Goal: Task Accomplishment & Management: Use online tool/utility

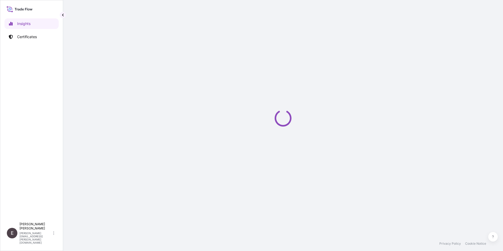
select select "2025"
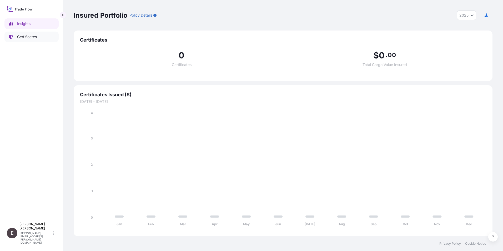
click at [24, 37] on p "Certificates" at bounding box center [27, 36] width 20 height 5
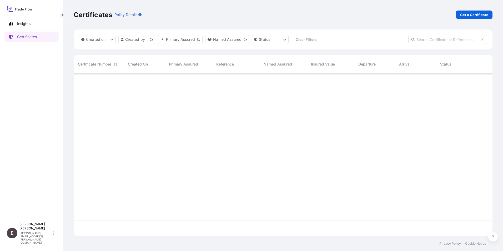
scroll to position [161, 415]
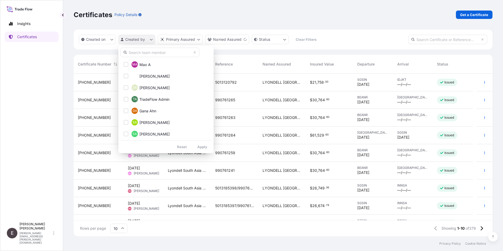
click at [137, 41] on html "Insights Certificates E [PERSON_NAME] [PERSON_NAME][EMAIL_ADDRESS][PERSON_NAME]…" at bounding box center [251, 125] width 503 height 251
click at [156, 53] on input "text" at bounding box center [159, 52] width 79 height 9
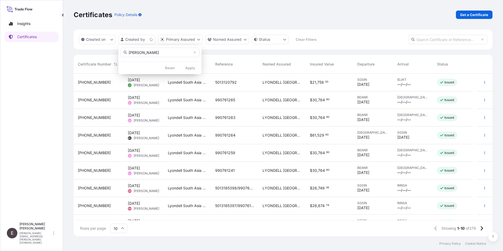
type input "[PERSON_NAME]"
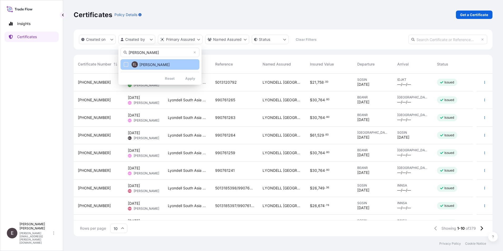
click at [192, 68] on button "EL [PERSON_NAME]" at bounding box center [159, 64] width 79 height 11
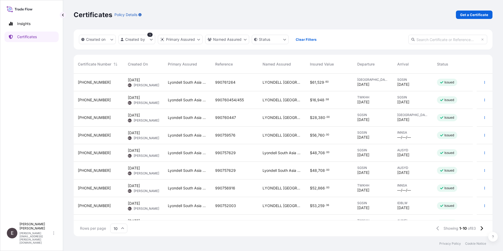
click at [122, 228] on icon at bounding box center [122, 228] width 3 height 3
click at [119, 213] on div "50" at bounding box center [118, 214] width 13 height 10
click at [480, 116] on button "button" at bounding box center [484, 117] width 8 height 8
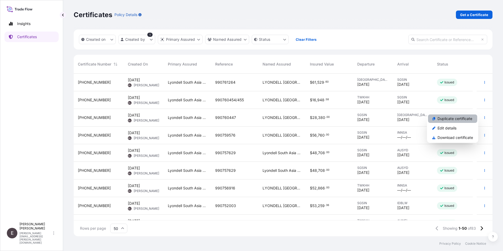
click at [464, 117] on p "Duplicate certificate" at bounding box center [454, 118] width 35 height 5
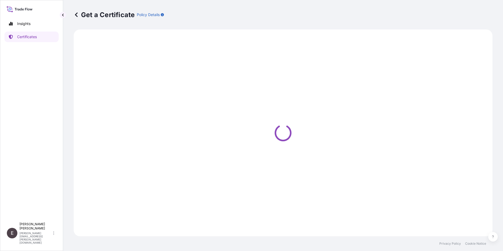
select select "Sea"
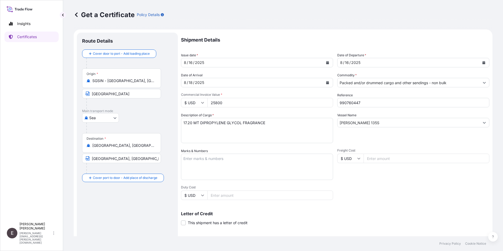
select select "32022"
click at [326, 63] on icon "Calendar" at bounding box center [327, 62] width 3 height 3
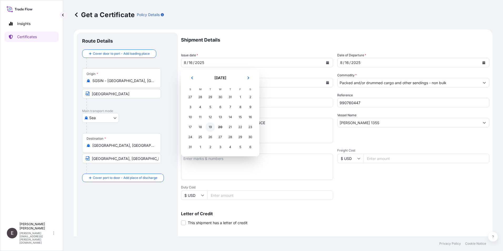
click at [210, 128] on div "19" at bounding box center [209, 126] width 9 height 9
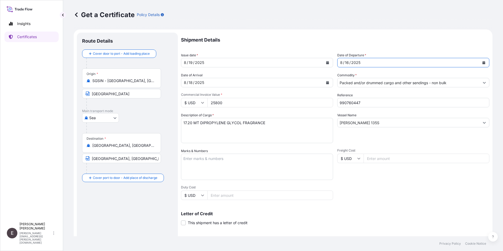
click at [482, 62] on icon "Calendar" at bounding box center [483, 62] width 3 height 3
click at [326, 83] on icon "Calendar" at bounding box center [327, 82] width 3 height 3
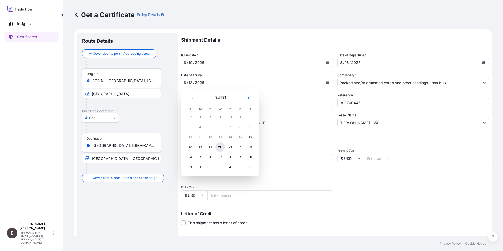
click at [221, 144] on div "20" at bounding box center [219, 146] width 9 height 9
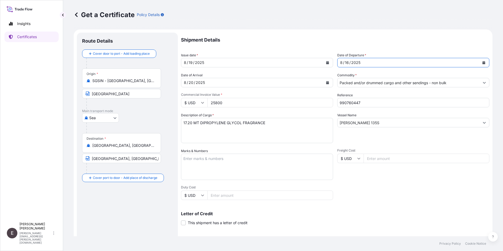
click at [479, 61] on button "Calendar" at bounding box center [483, 62] width 8 height 8
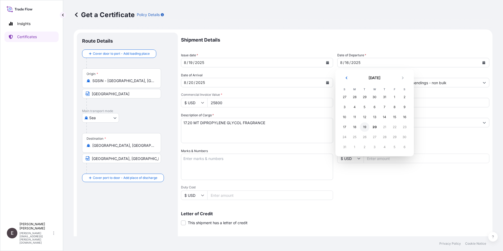
click at [361, 128] on div "19" at bounding box center [364, 126] width 9 height 9
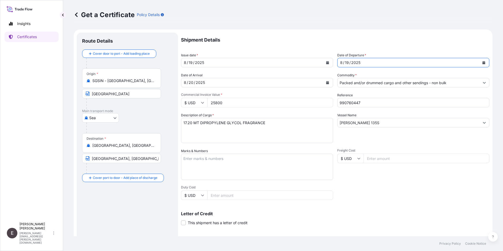
click at [482, 82] on button "Show suggestions" at bounding box center [483, 82] width 9 height 9
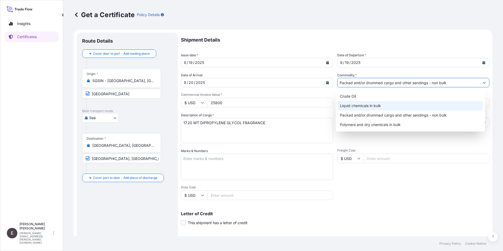
click at [354, 106] on div "Liquid chemicals in bulk" at bounding box center [410, 105] width 145 height 9
type input "Liquid chemicals in bulk"
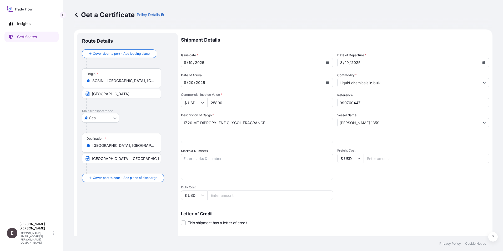
drag, startPoint x: 227, startPoint y: 104, endPoint x: 183, endPoint y: 97, distance: 44.7
click at [185, 98] on div "$ USD 25800" at bounding box center [257, 102] width 152 height 9
type input "31899.00"
drag, startPoint x: 347, startPoint y: 103, endPoint x: 404, endPoint y: 104, distance: 56.3
click at [403, 104] on input "990760447" at bounding box center [413, 102] width 152 height 9
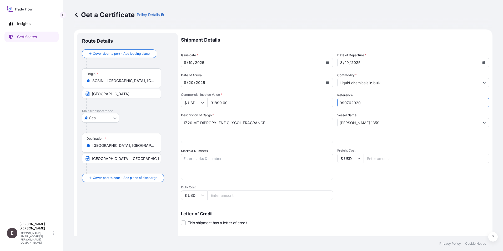
type input "990762020"
click at [183, 122] on textarea "17.20 MT DIPROPYLENE GLYCOL FRAGRANCE" at bounding box center [257, 130] width 152 height 25
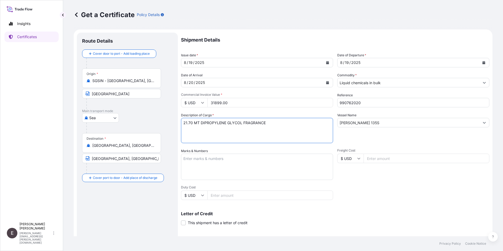
type textarea "21.70 MT DIPROPYLENE GLYCOL FRAGRANCE"
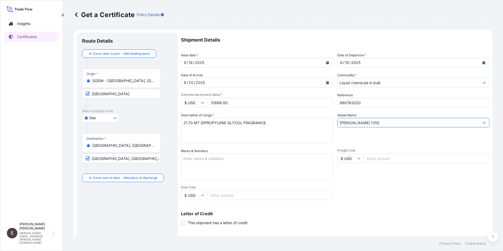
drag, startPoint x: 373, startPoint y: 122, endPoint x: 320, endPoint y: 121, distance: 53.4
click at [320, 121] on div "Shipment Details Issue date * [DATE] Date of Departure * [DATE] Date of Arrival…" at bounding box center [335, 158] width 308 height 251
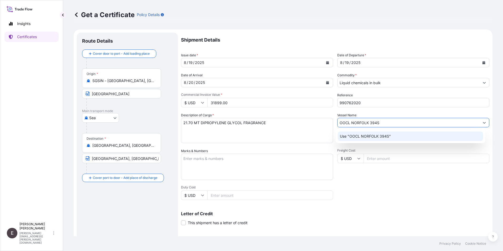
click at [354, 137] on p "Use "OOCL NORFOLK 394S"" at bounding box center [365, 136] width 51 height 5
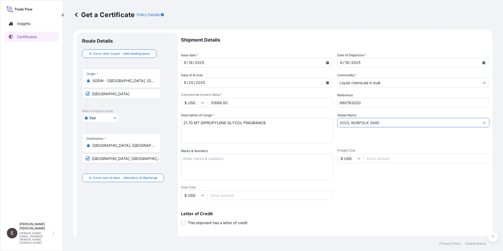
scroll to position [65, 0]
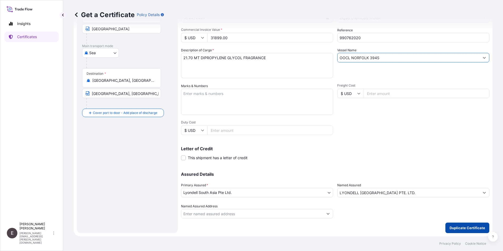
type input "OOCL NORFOLK 394S"
click at [464, 226] on p "Duplicate Certificate" at bounding box center [466, 227] width 35 height 5
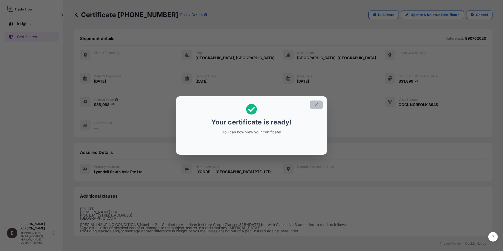
click at [317, 102] on icon "button" at bounding box center [316, 104] width 5 height 5
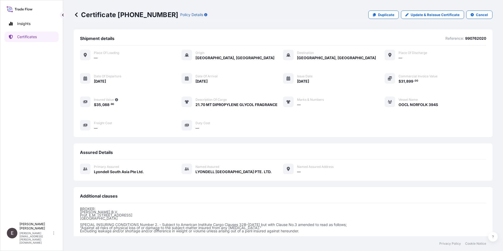
scroll to position [58, 0]
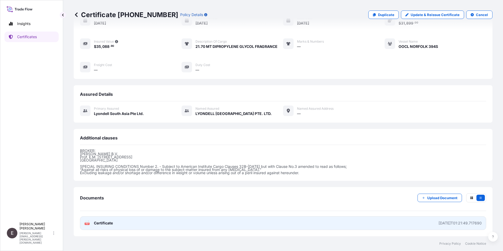
click at [101, 221] on span "Certificate" at bounding box center [103, 222] width 19 height 5
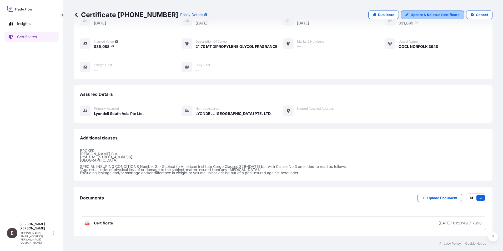
click at [433, 12] on link "Update & Reissue Certificate" at bounding box center [432, 15] width 63 height 8
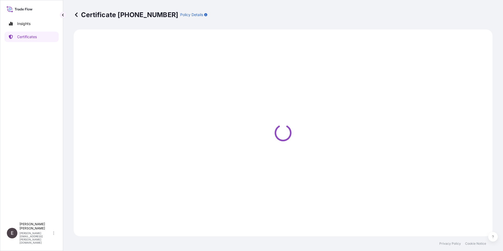
select select "Sea"
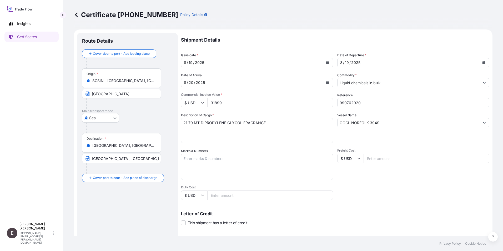
select select "32022"
click at [369, 123] on input "OOCL NORFOLK 394S" at bounding box center [408, 122] width 142 height 9
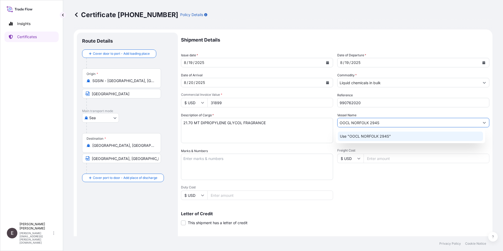
click at [375, 134] on p "Use "OOCL NORFOLK 294S"" at bounding box center [365, 136] width 51 height 5
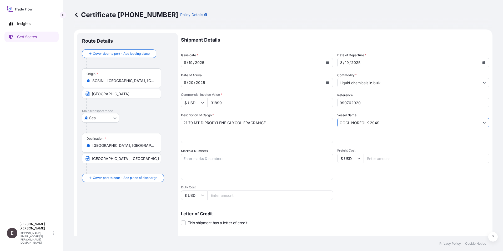
type input "OOCL NORFOLK 294S"
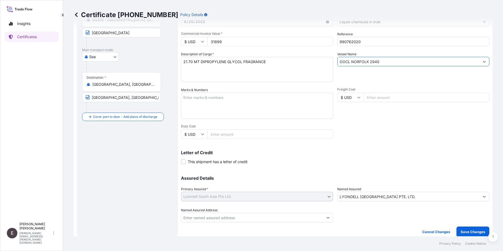
scroll to position [65, 0]
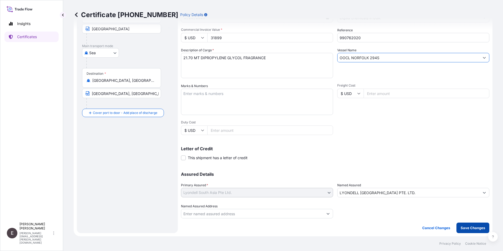
click at [469, 227] on p "Save Changes" at bounding box center [472, 227] width 24 height 5
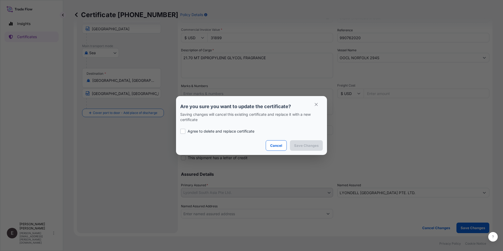
click at [211, 132] on p "Agree to delete and replace certificate" at bounding box center [220, 131] width 67 height 5
checkbox input "true"
click at [303, 144] on p "Save Changes" at bounding box center [306, 145] width 24 height 5
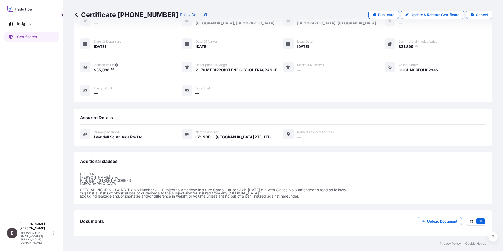
scroll to position [58, 0]
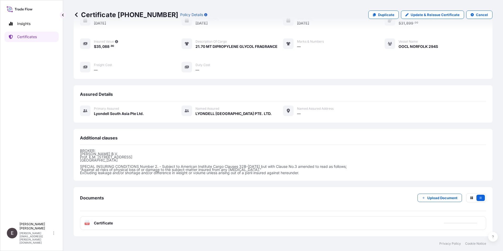
click at [101, 223] on span "Certificate" at bounding box center [103, 222] width 19 height 5
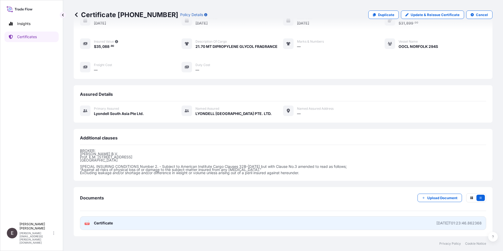
click at [98, 221] on span "Certificate" at bounding box center [103, 222] width 19 height 5
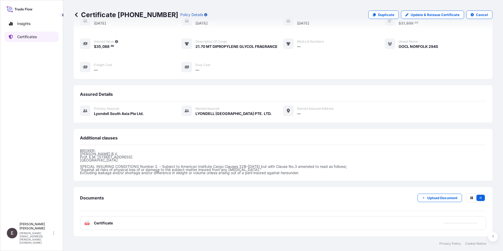
click at [27, 36] on p "Certificates" at bounding box center [27, 36] width 20 height 5
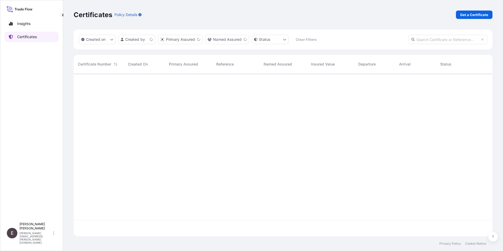
scroll to position [161, 415]
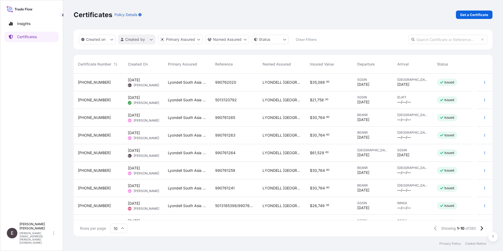
click at [135, 41] on html "Insights Certificates E [PERSON_NAME] [PERSON_NAME][EMAIL_ADDRESS][PERSON_NAME]…" at bounding box center [251, 125] width 503 height 251
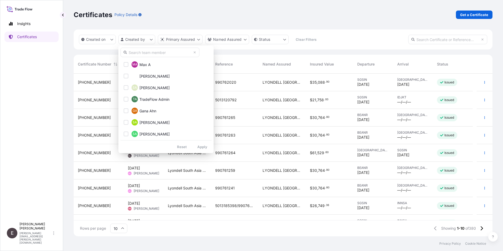
click at [146, 54] on input "text" at bounding box center [159, 52] width 79 height 9
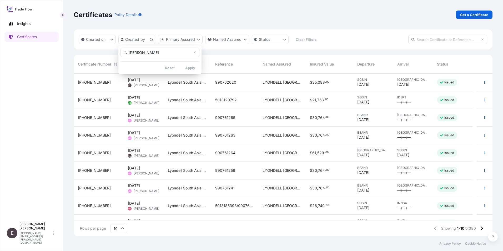
type input "[PERSON_NAME]"
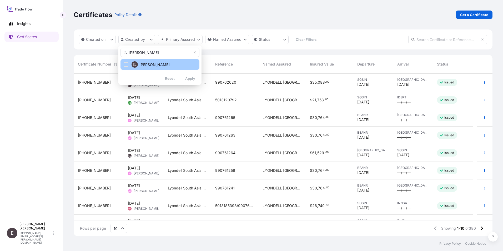
click at [151, 63] on span "[PERSON_NAME]" at bounding box center [154, 64] width 30 height 5
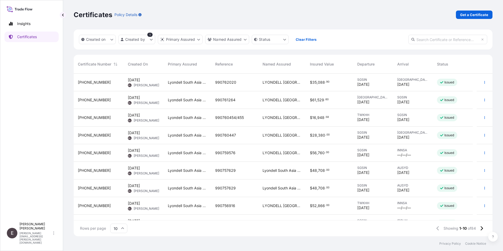
click at [121, 227] on icon at bounding box center [122, 228] width 3 height 3
click at [119, 216] on div "50" at bounding box center [118, 214] width 13 height 10
click at [481, 167] on button "button" at bounding box center [484, 170] width 8 height 8
click at [460, 168] on link "Duplicate certificate" at bounding box center [452, 171] width 49 height 8
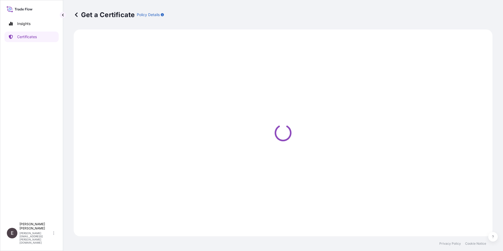
select select "Road / [GEOGRAPHIC_DATA]"
select select "Sea"
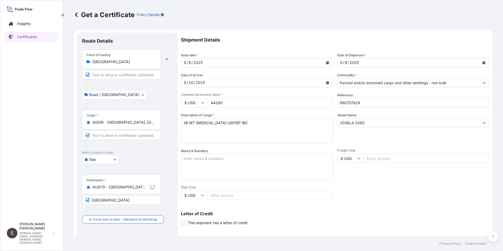
select select "32022"
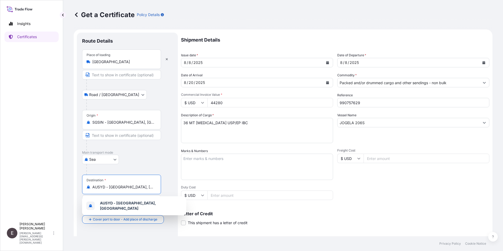
drag, startPoint x: 146, startPoint y: 188, endPoint x: 38, endPoint y: 180, distance: 108.1
click at [38, 180] on div "Insights Certificates E [PERSON_NAME] [PERSON_NAME][EMAIL_ADDRESS][PERSON_NAME]…" at bounding box center [251, 125] width 503 height 251
type input "m"
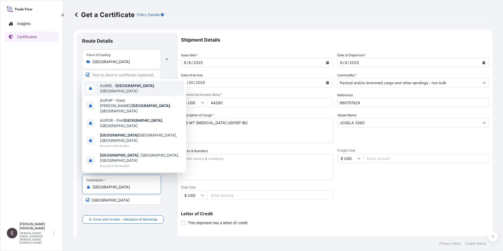
click at [150, 94] on span "AUMEL - [GEOGRAPHIC_DATA] , [GEOGRAPHIC_DATA]" at bounding box center [141, 88] width 82 height 11
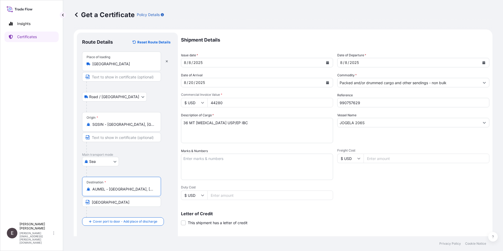
type input "AUMEL - [GEOGRAPHIC_DATA], [GEOGRAPHIC_DATA]"
drag, startPoint x: 113, startPoint y: 200, endPoint x: 29, endPoint y: 196, distance: 84.7
click at [29, 196] on div "Insights Certificates E [PERSON_NAME] [PERSON_NAME][EMAIL_ADDRESS][PERSON_NAME]…" at bounding box center [251, 125] width 503 height 251
type input "[GEOGRAPHIC_DATA]"
click at [326, 63] on icon "Calendar" at bounding box center [327, 62] width 3 height 3
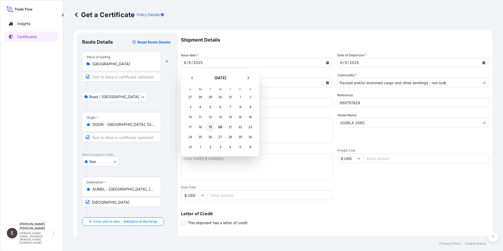
click at [210, 127] on div "19" at bounding box center [209, 126] width 9 height 9
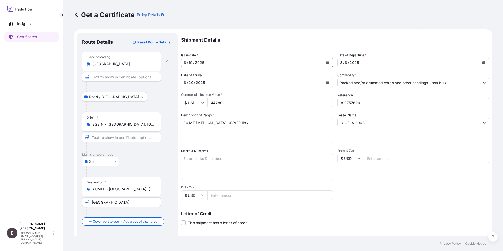
click at [482, 62] on icon "Calendar" at bounding box center [483, 62] width 3 height 3
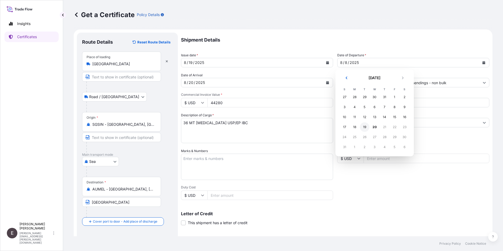
click at [363, 126] on div "19" at bounding box center [364, 126] width 9 height 9
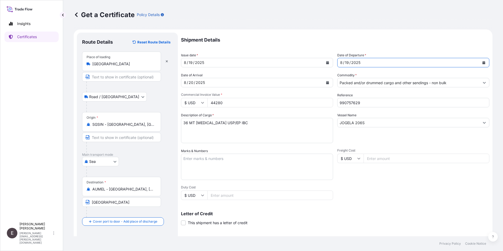
click at [327, 83] on icon "Calendar" at bounding box center [327, 82] width 3 height 3
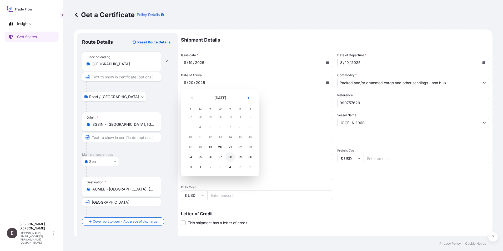
click at [230, 156] on div "28" at bounding box center [229, 156] width 9 height 9
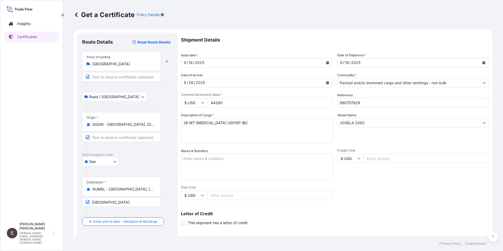
drag, startPoint x: 230, startPoint y: 103, endPoint x: 207, endPoint y: 103, distance: 22.4
click at [207, 103] on input "44280" at bounding box center [270, 102] width 126 height 9
type input "22140.00"
click at [350, 104] on input "990757629" at bounding box center [413, 102] width 152 height 9
drag, startPoint x: 347, startPoint y: 104, endPoint x: 388, endPoint y: 108, distance: 41.4
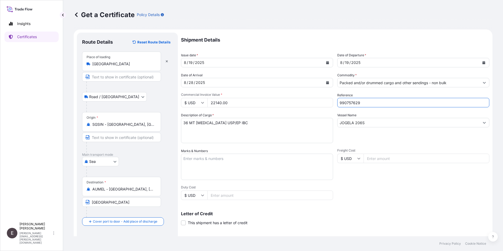
click at [388, 108] on div "Shipment Details Issue date * [DATE] Date of Departure * [DATE] Date of Arrival…" at bounding box center [335, 158] width 308 height 251
type input "990762019"
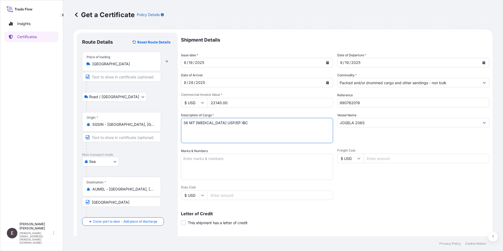
click at [182, 123] on textarea "36 MT [MEDICAL_DATA] USP/EP IBC" at bounding box center [257, 130] width 152 height 25
type textarea "18 MT [MEDICAL_DATA] USP/EP IBC"
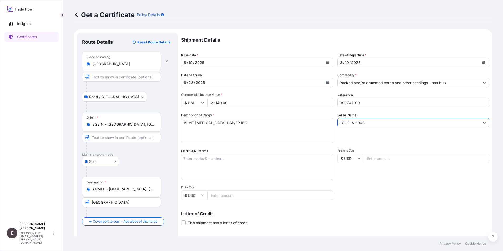
drag, startPoint x: 371, startPoint y: 122, endPoint x: 283, endPoint y: 125, distance: 88.4
click at [283, 125] on div "Shipment Details Issue date * [DATE] Date of Departure * [DATE] Date of Arrival…" at bounding box center [335, 158] width 308 height 251
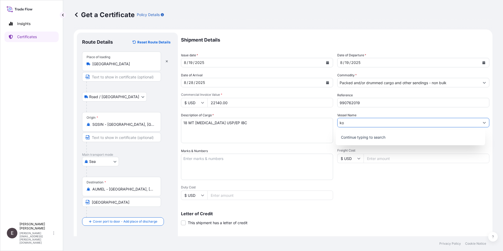
type input "o"
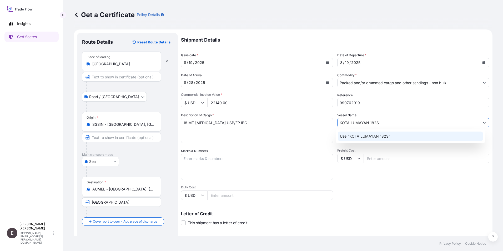
click at [372, 135] on p "Use "KOTA LUMAYAN 182S"" at bounding box center [365, 136] width 50 height 5
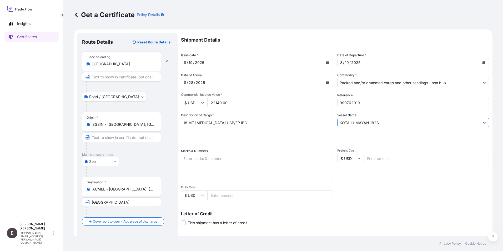
scroll to position [65, 0]
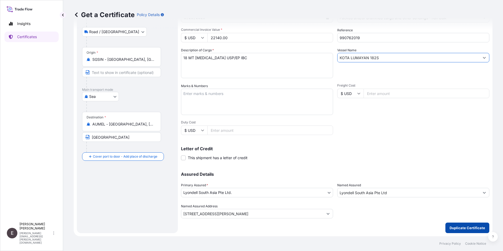
type input "KOTA LUMAYAN 182S"
click at [469, 227] on p "Duplicate Certificate" at bounding box center [466, 227] width 35 height 5
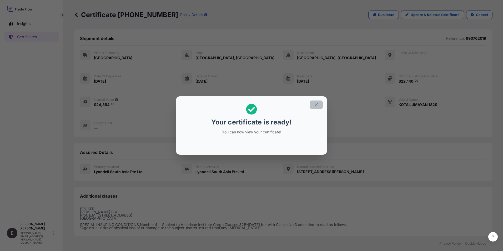
click at [317, 104] on icon "button" at bounding box center [316, 104] width 5 height 5
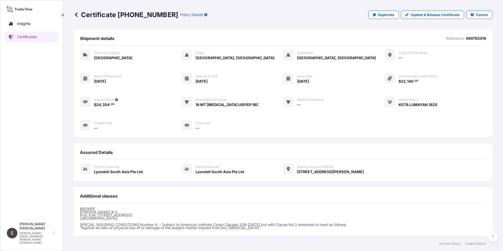
scroll to position [55, 0]
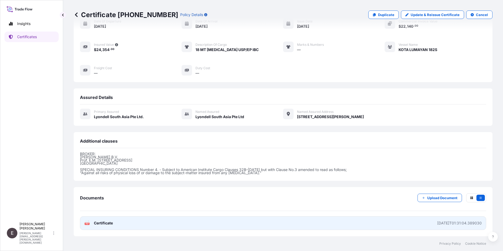
click at [104, 221] on span "Certificate" at bounding box center [103, 222] width 19 height 5
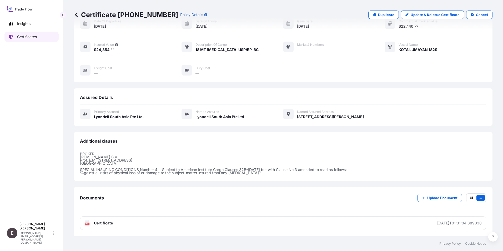
click at [32, 34] on link "Certificates" at bounding box center [31, 37] width 54 height 11
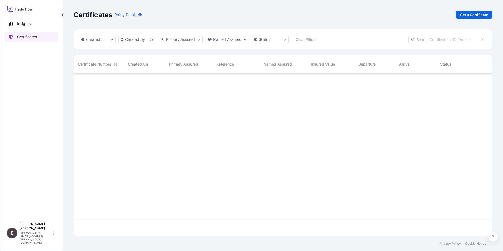
scroll to position [161, 415]
